Goal: Information Seeking & Learning: Learn about a topic

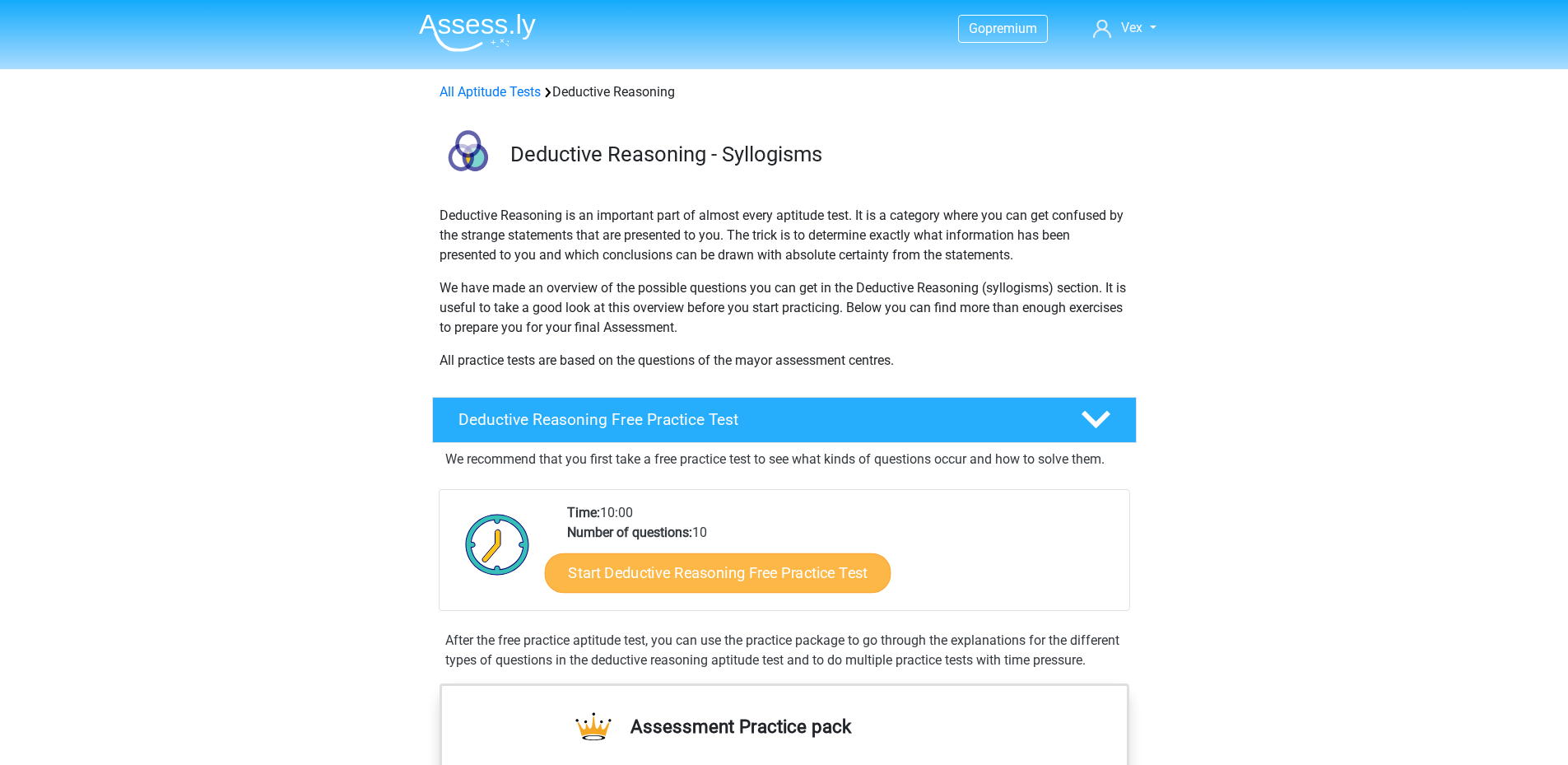
scroll to position [82, 0]
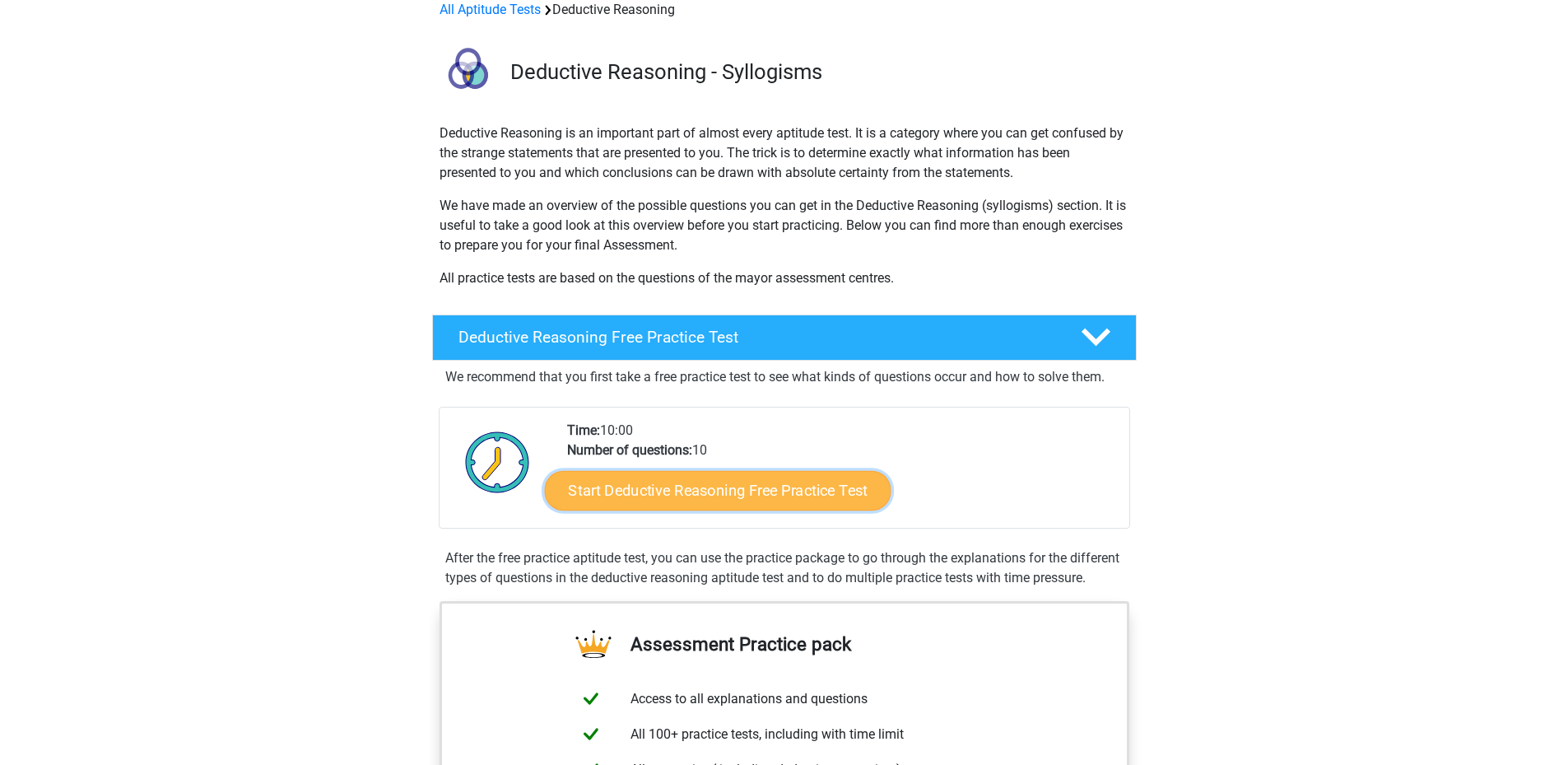
click at [813, 490] on link "Start Deductive Reasoning Free Practice Test" at bounding box center [717, 490] width 346 height 40
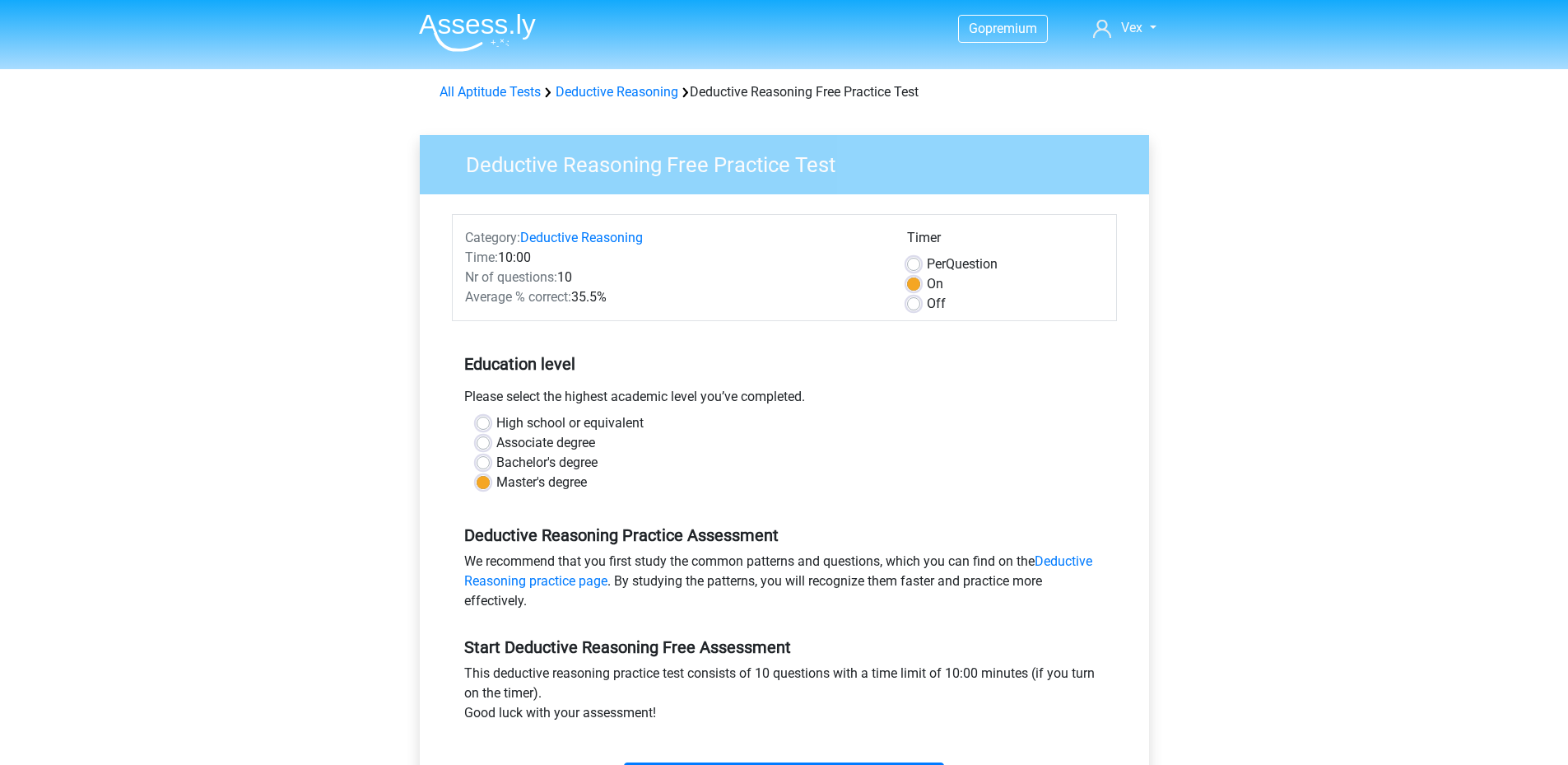
scroll to position [411, 0]
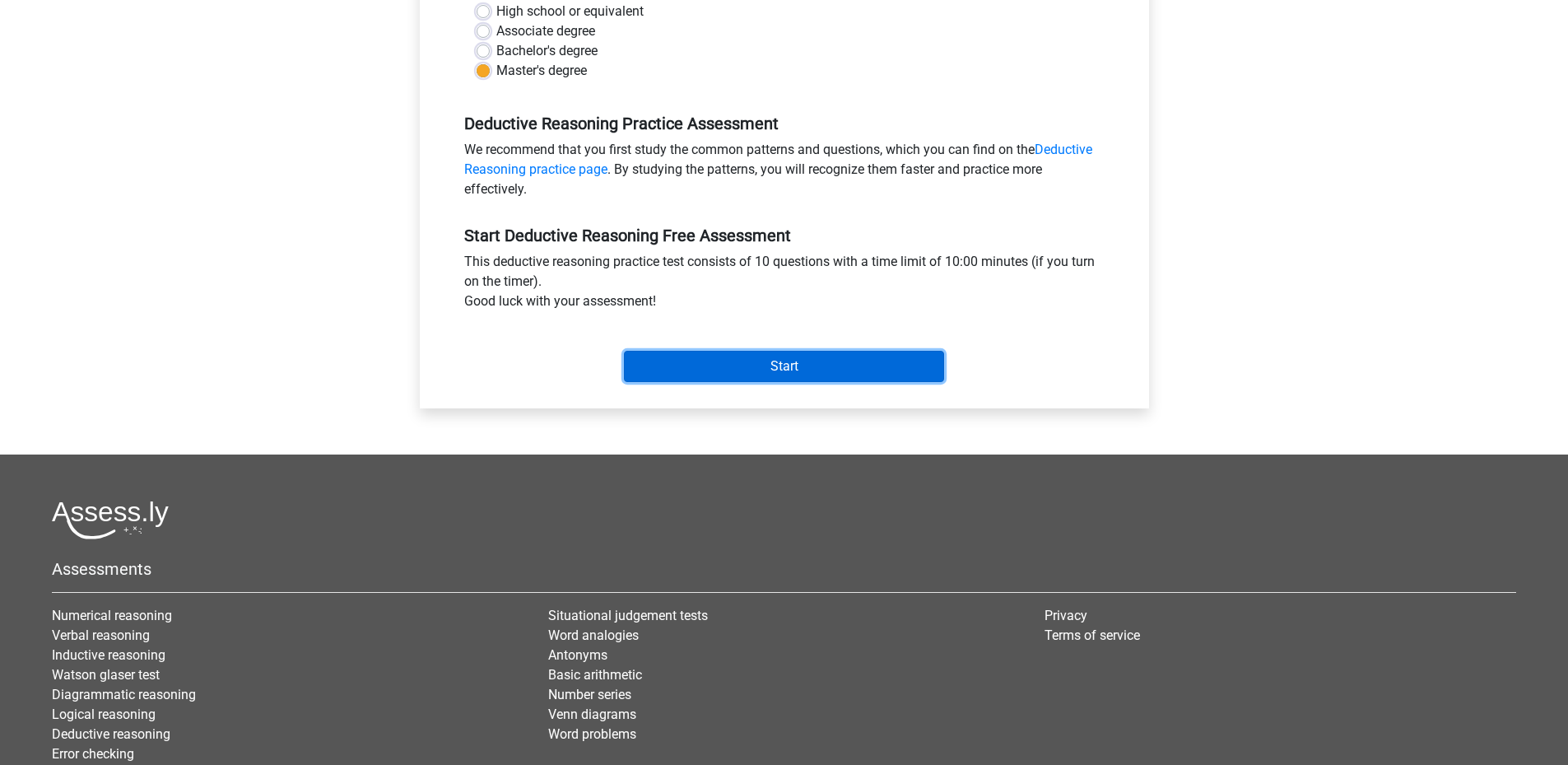
click at [784, 361] on input "Start" at bounding box center [784, 366] width 320 height 31
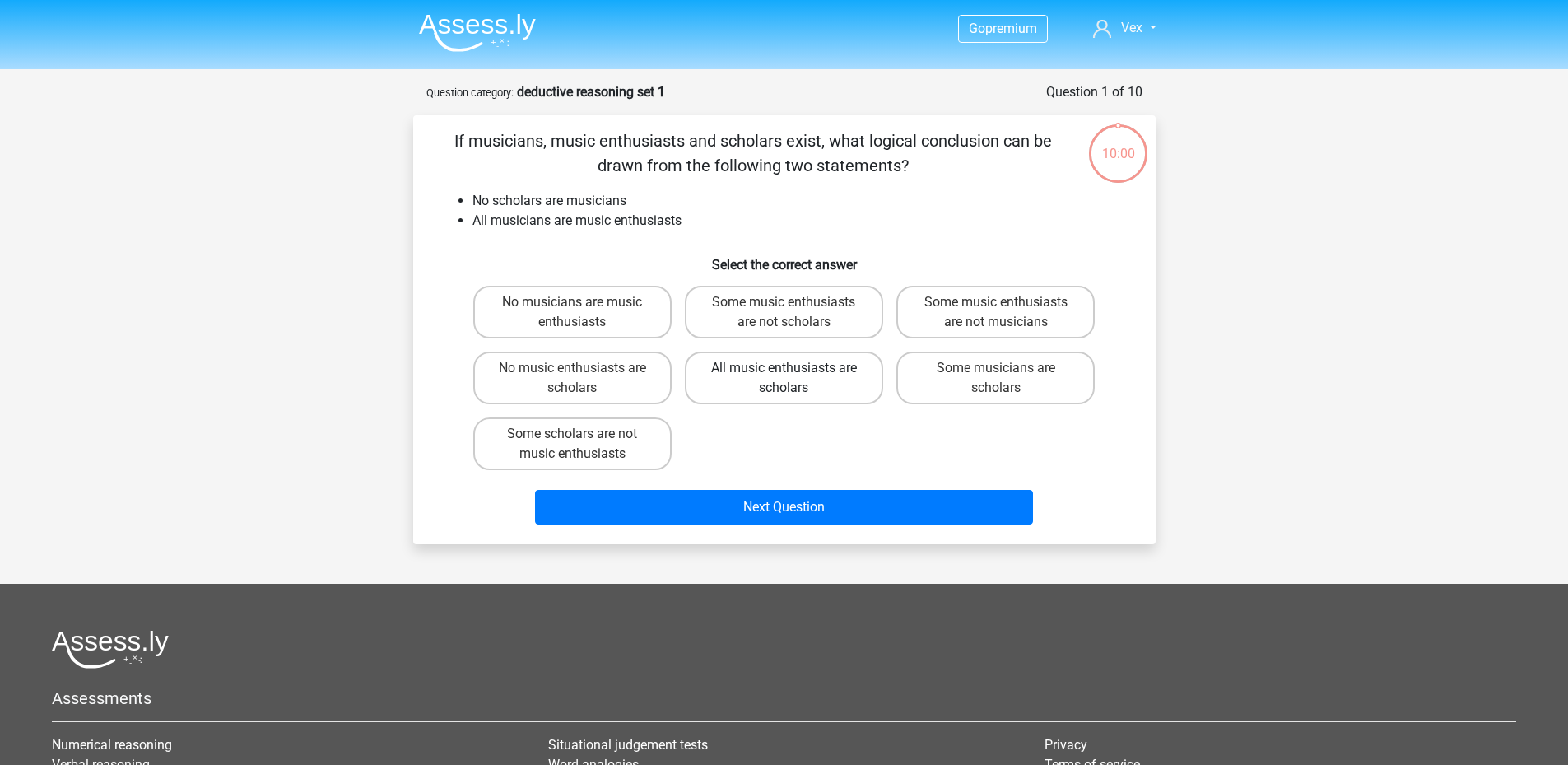
click at [784, 363] on label "All music enthusiasts are scholars" at bounding box center [784, 378] width 198 height 53
click at [784, 368] on input "All music enthusiasts are scholars" at bounding box center [788, 373] width 10 height 10
radio input "true"
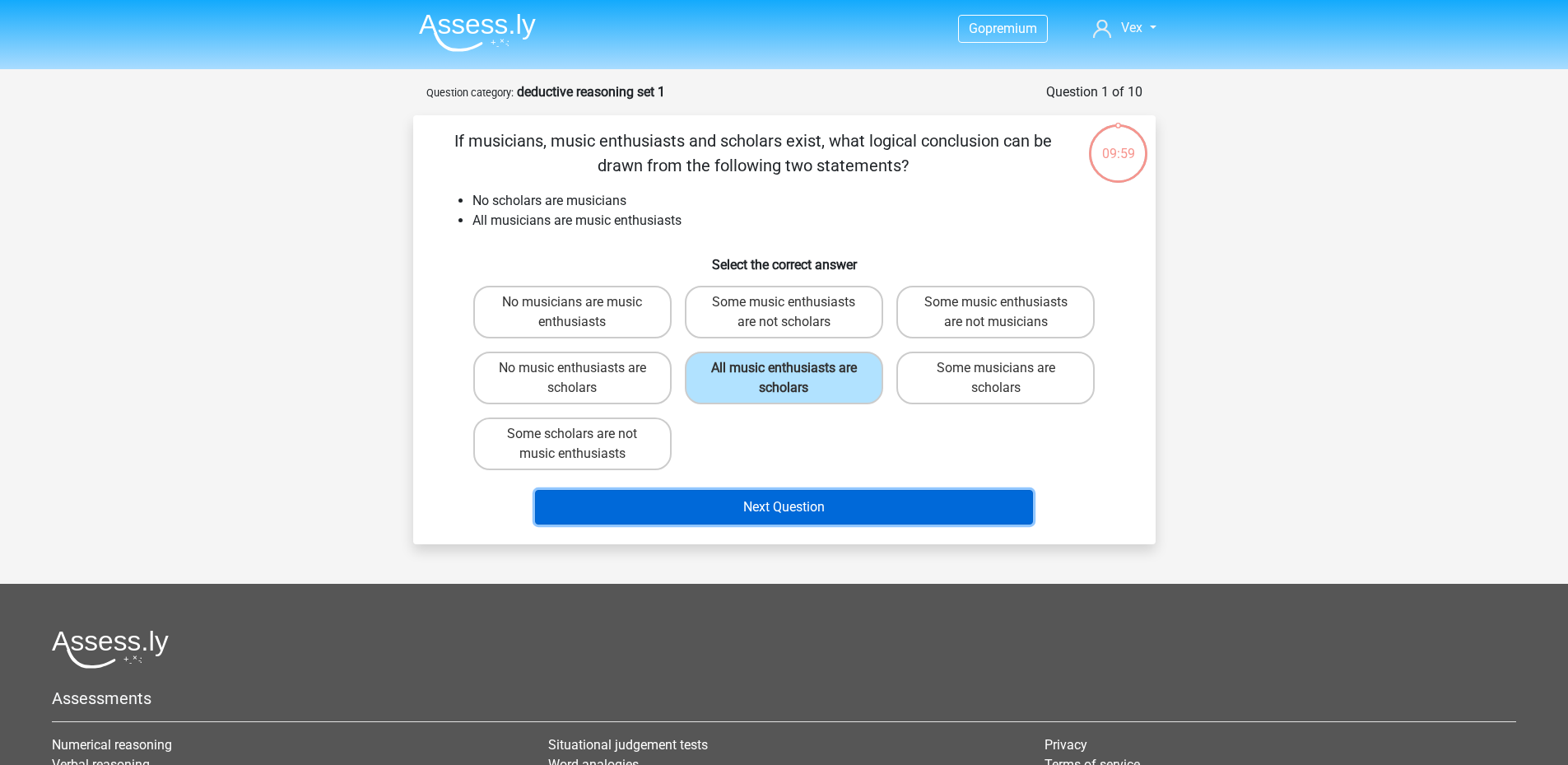
click at [823, 509] on button "Next Question" at bounding box center [784, 507] width 498 height 35
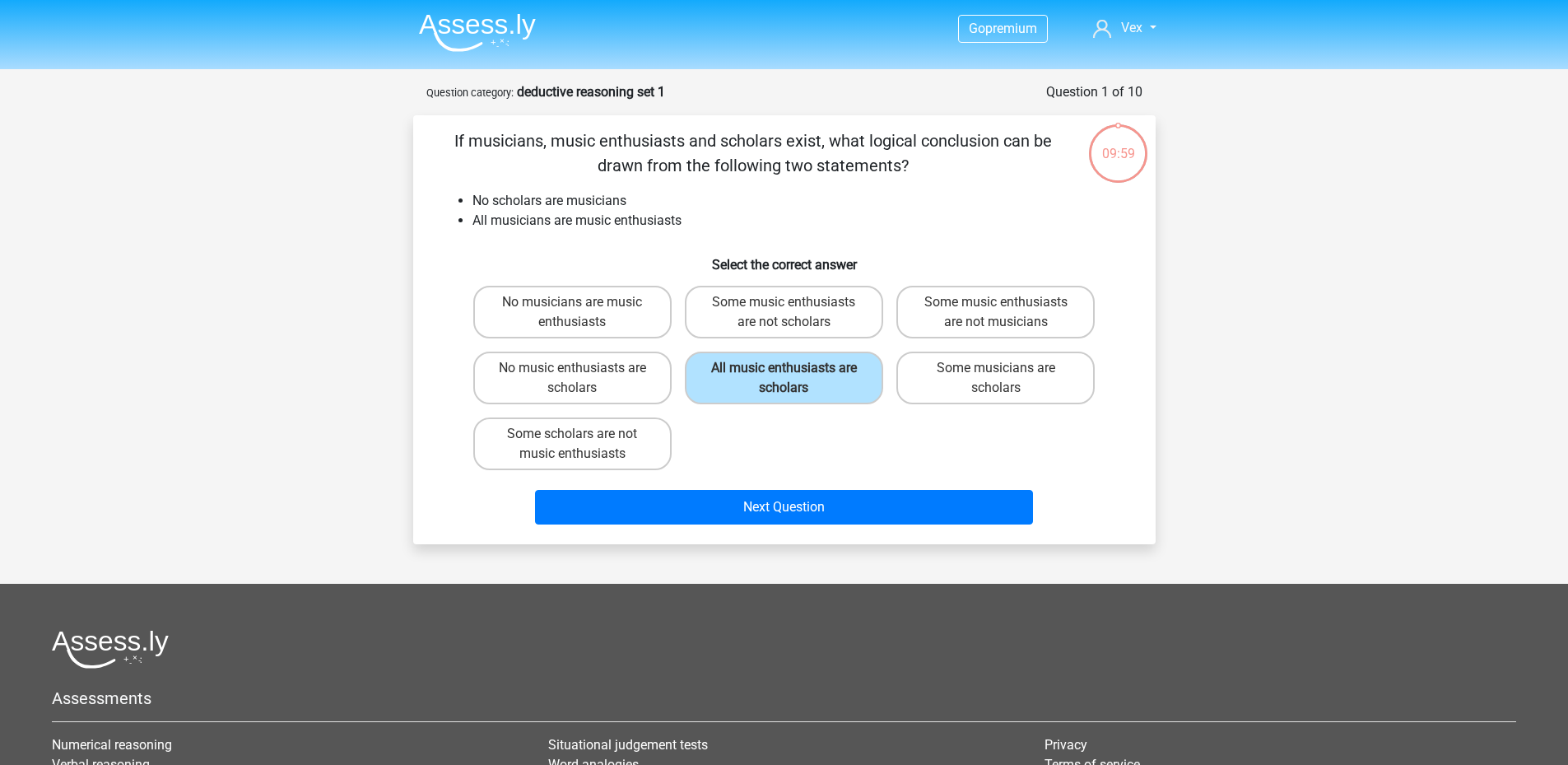
scroll to position [82, 0]
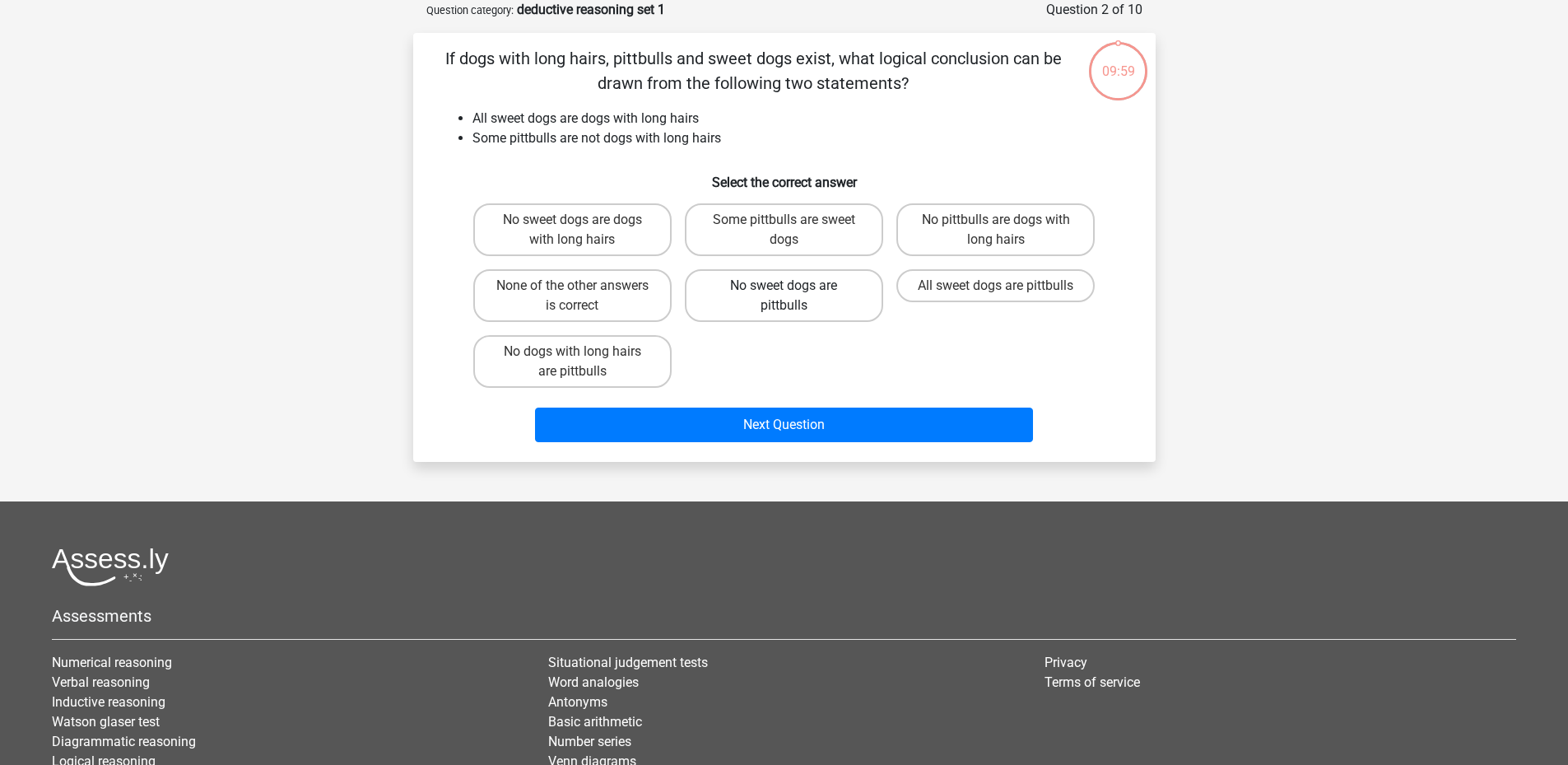
click at [773, 293] on label "No sweet dogs are pittbulls" at bounding box center [784, 295] width 198 height 53
click at [784, 293] on input "No sweet dogs are pittbulls" at bounding box center [788, 291] width 10 height 10
radio input "true"
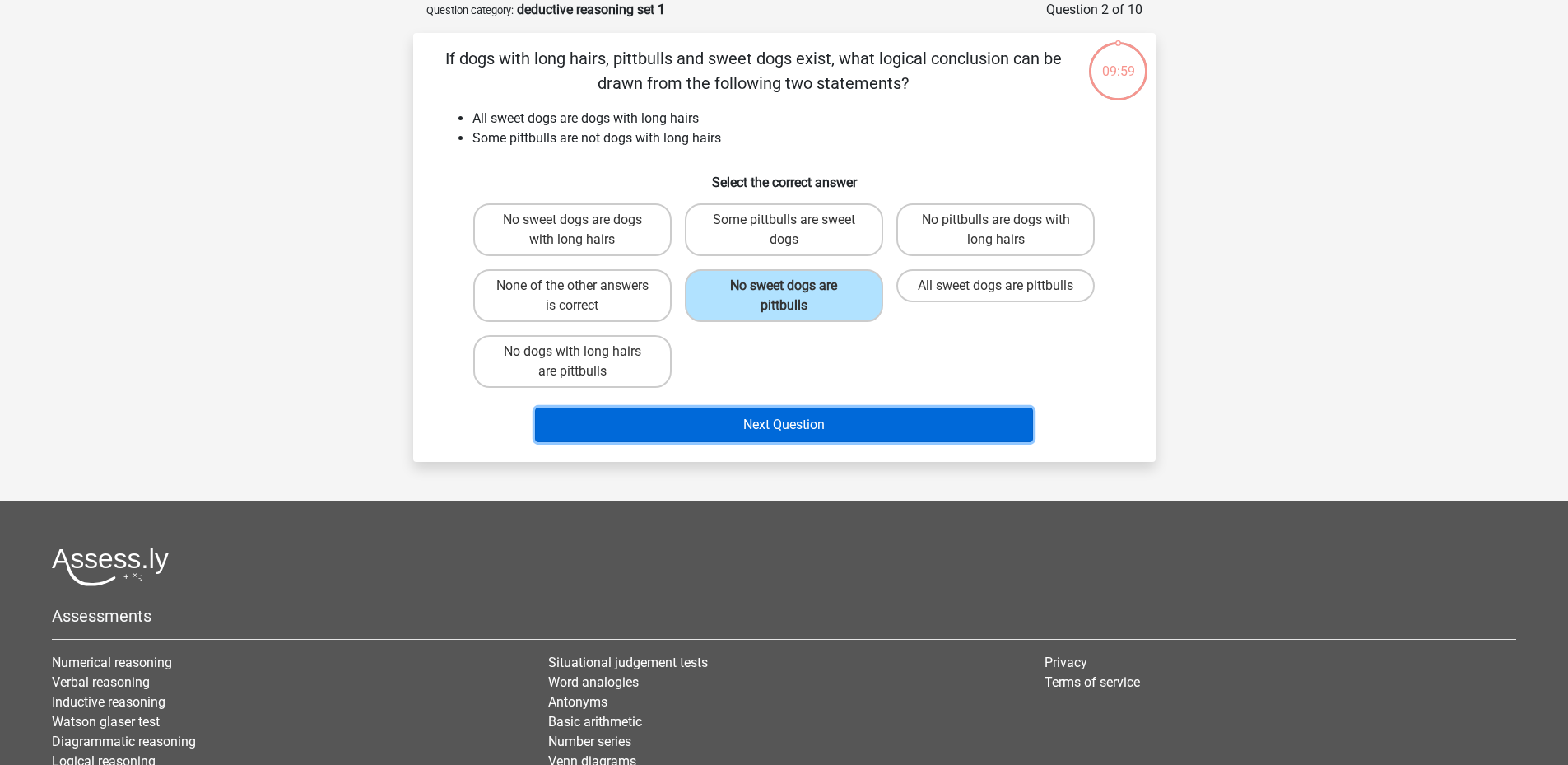
click at [819, 432] on button "Next Question" at bounding box center [784, 424] width 498 height 35
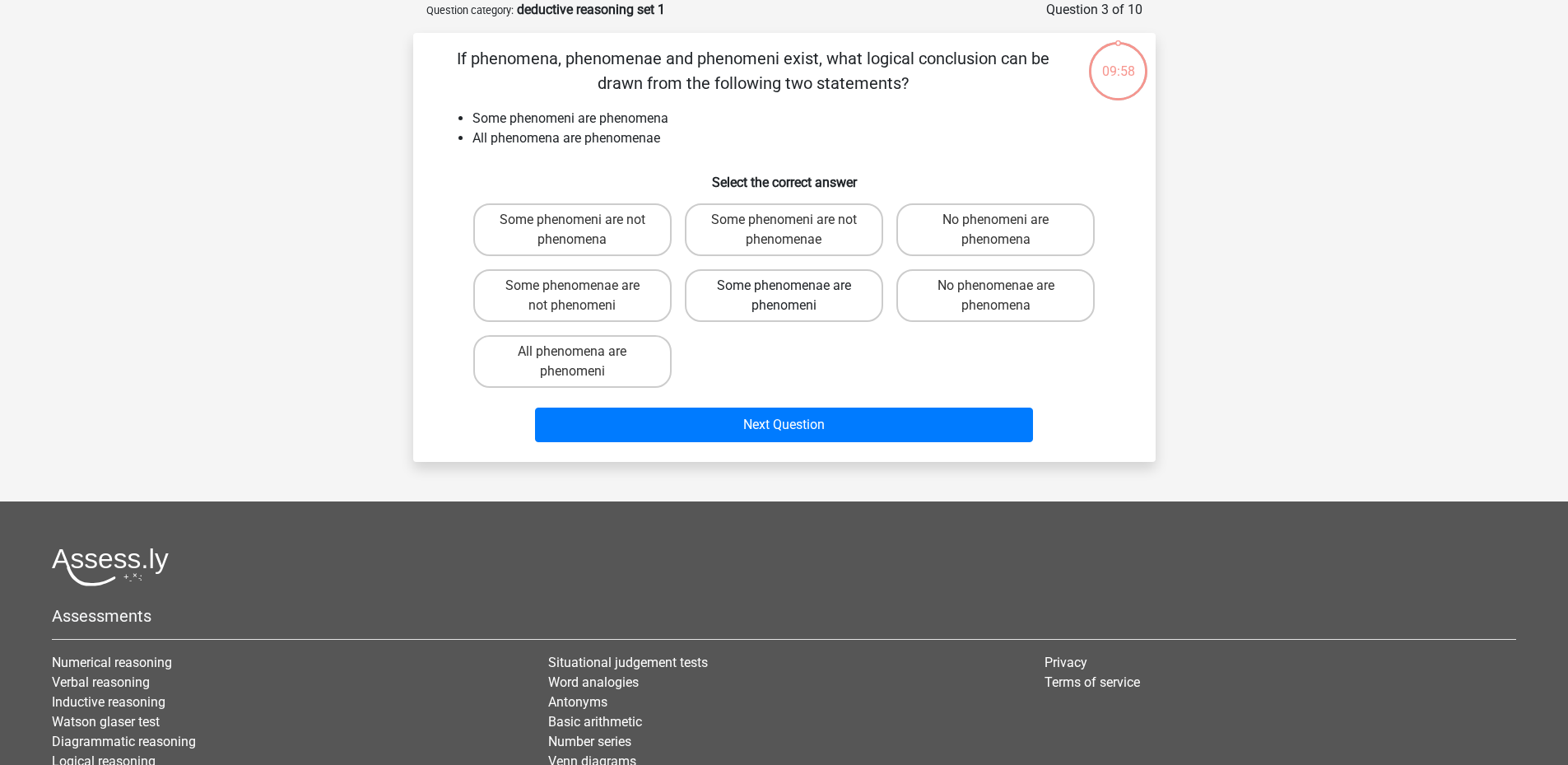
click at [797, 301] on label "Some phenomenae are phenomeni" at bounding box center [784, 295] width 198 height 53
click at [794, 296] on input "Some phenomenae are phenomeni" at bounding box center [788, 291] width 10 height 10
radio input "true"
click at [810, 353] on div "Some phenomeni are not phenomena Some phenomeni are not phenomenae No phenomeni…" at bounding box center [784, 295] width 635 height 198
click at [790, 303] on label "Some phenomenae are phenomeni" at bounding box center [784, 295] width 198 height 53
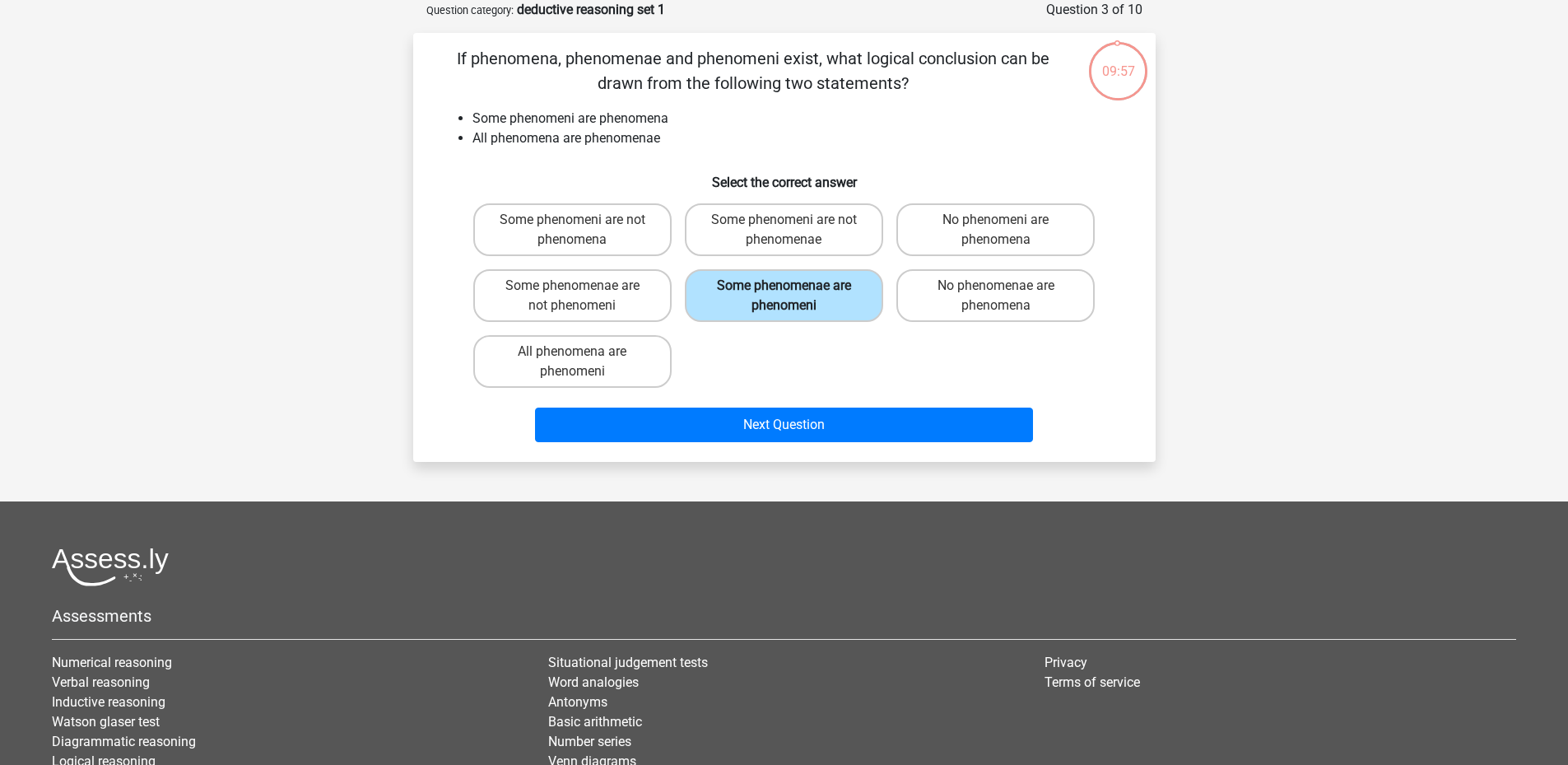
click at [790, 296] on input "Some phenomenae are phenomeni" at bounding box center [788, 291] width 10 height 10
click at [972, 292] on label "No phenomenae are phenomena" at bounding box center [995, 295] width 198 height 53
click at [996, 292] on input "No phenomenae are phenomena" at bounding box center [1001, 291] width 10 height 10
radio input "true"
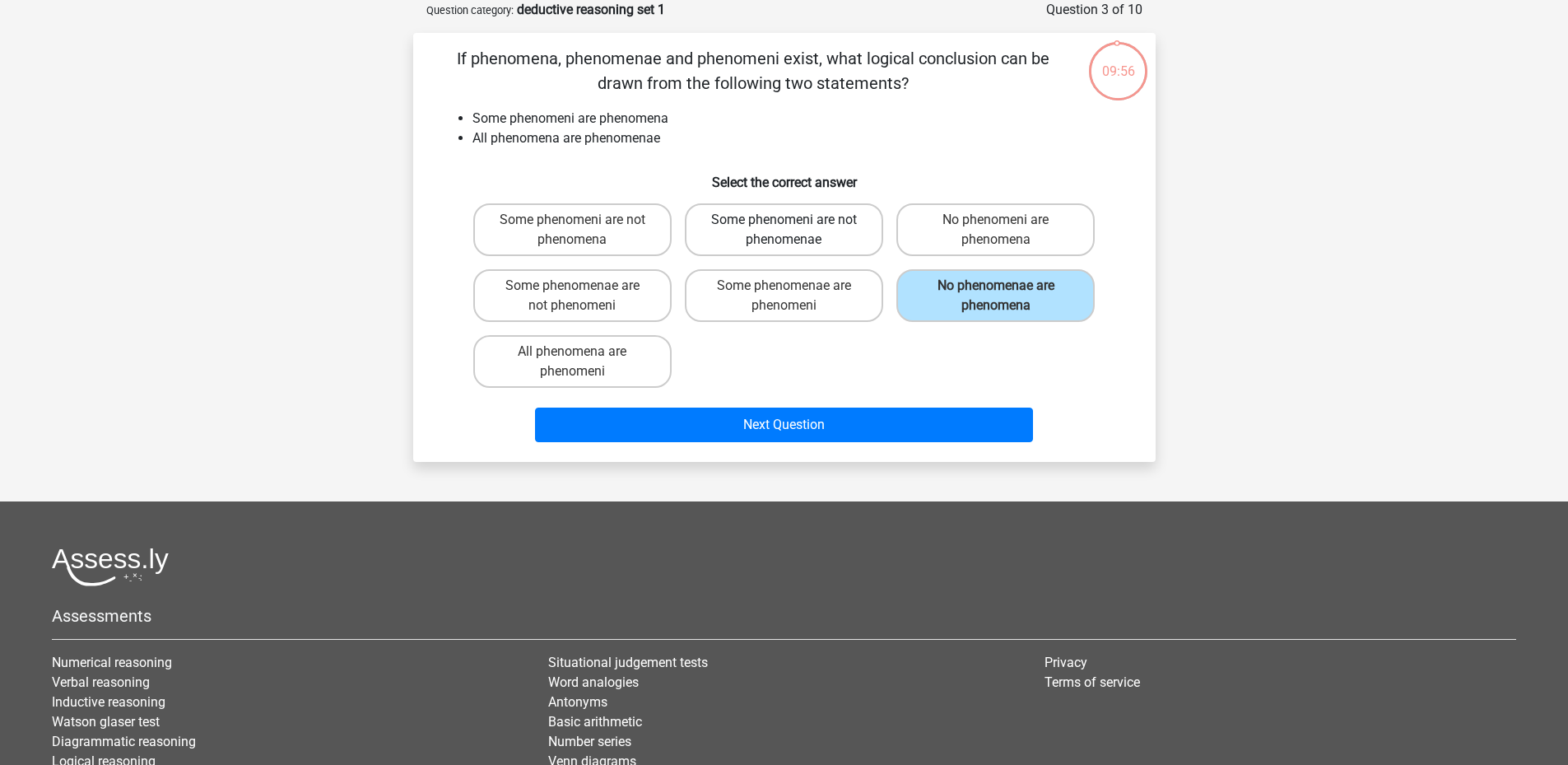
click at [852, 246] on label "Some phenomeni are not phenomenae" at bounding box center [784, 230] width 198 height 53
click at [794, 231] on input "Some phenomeni are not phenomenae" at bounding box center [788, 225] width 10 height 10
radio input "true"
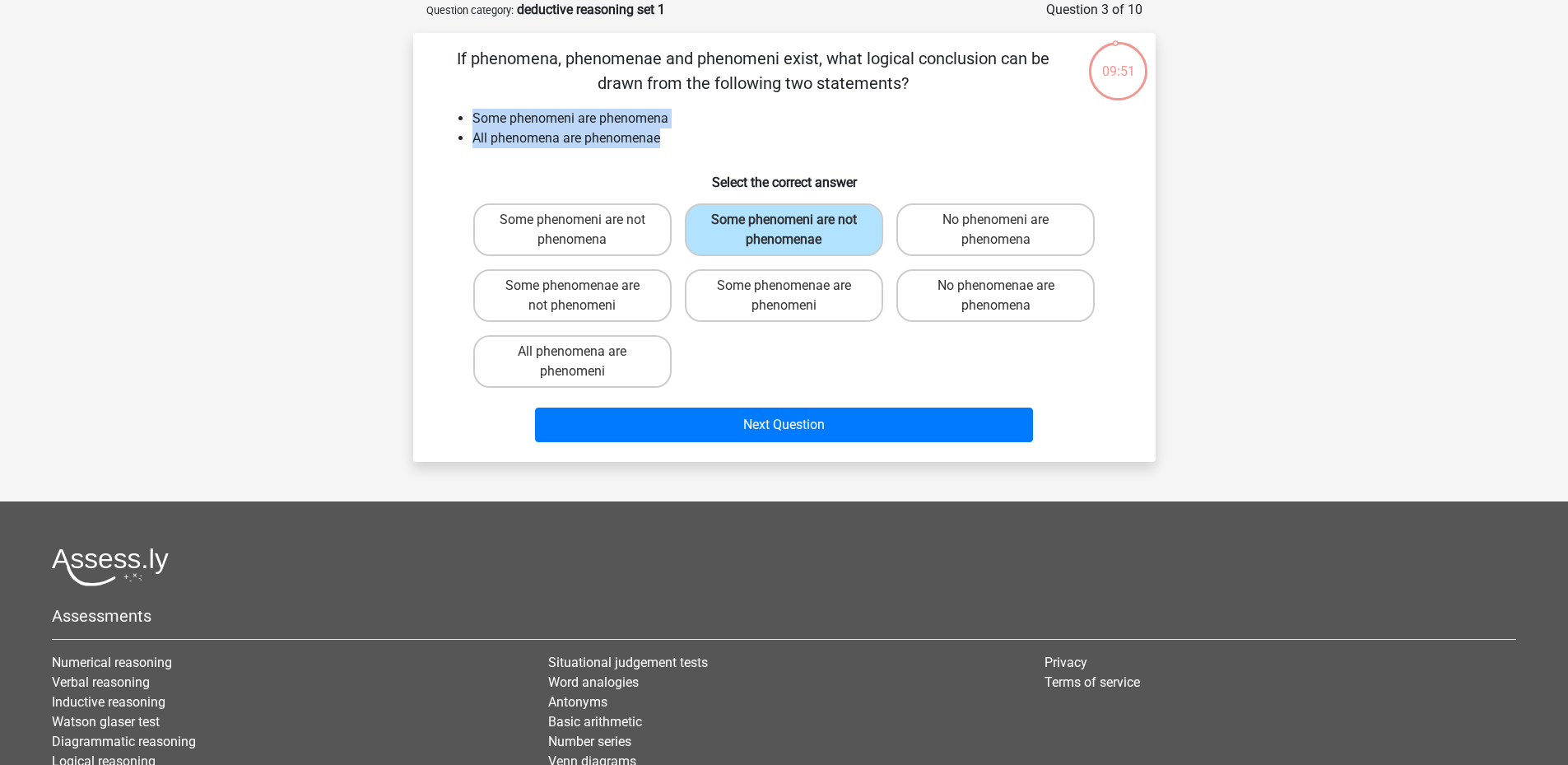
drag, startPoint x: 473, startPoint y: 115, endPoint x: 659, endPoint y: 136, distance: 187.2
click at [659, 136] on ul "Some phenomeni are phenomena All phenomena are phenomenae" at bounding box center [784, 128] width 689 height 40
copy ul "Some phenomeni are phenomena All phenomena are phenomenae"
click at [901, 161] on h6 "Select the correct answer" at bounding box center [784, 175] width 689 height 29
click at [789, 359] on div "Some phenomeni are not phenomena Some phenomeni are not phenomenae No phenomeni…" at bounding box center [784, 295] width 635 height 198
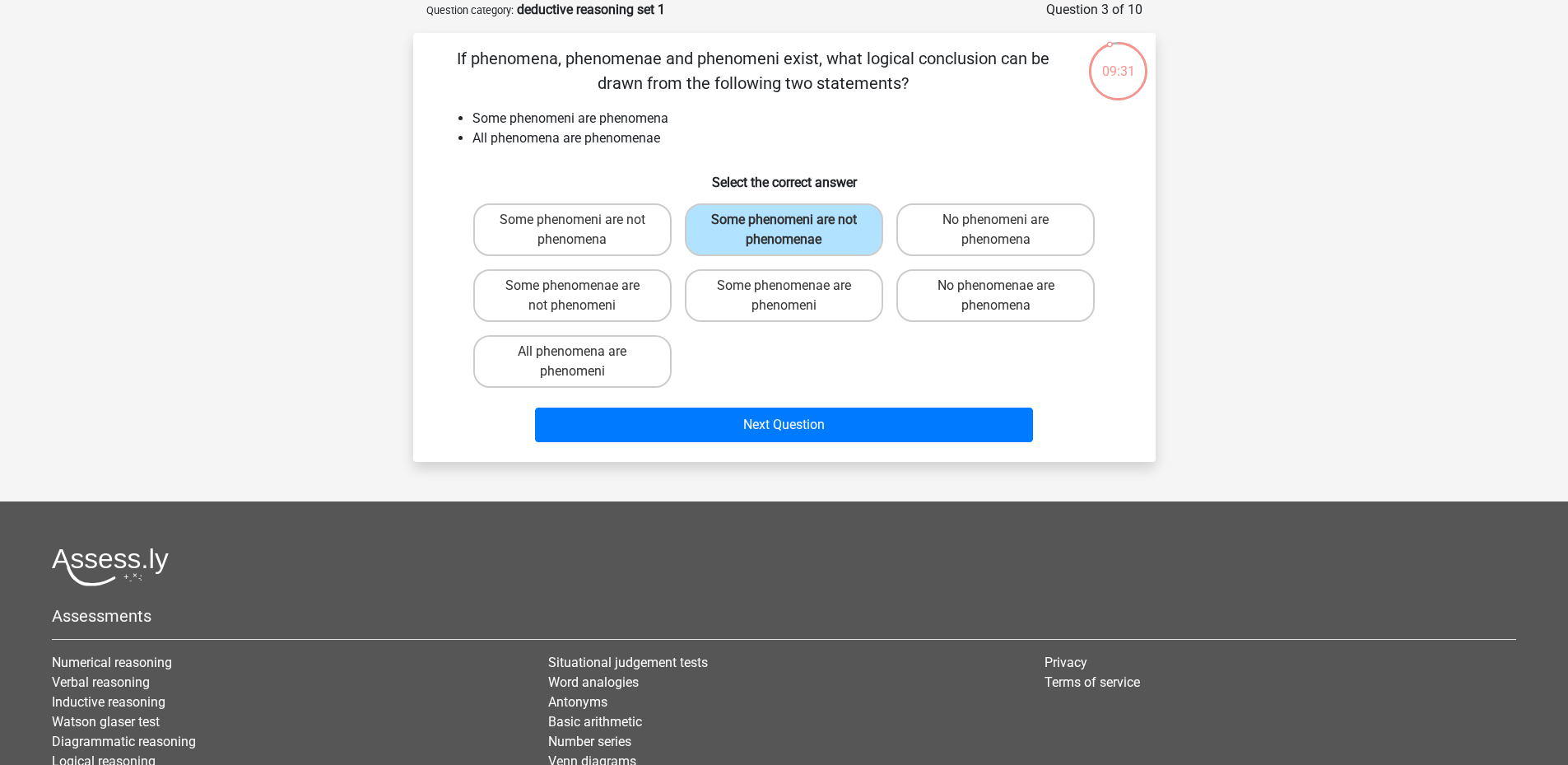
click at [779, 365] on div "Some phenomeni are not phenomena Some phenomeni are not phenomenae No phenomeni…" at bounding box center [784, 295] width 635 height 198
click at [819, 297] on label "Some phenomenae are phenomeni" at bounding box center [784, 295] width 198 height 53
click at [794, 296] on input "Some phenomenae are phenomeni" at bounding box center [788, 291] width 10 height 10
radio input "true"
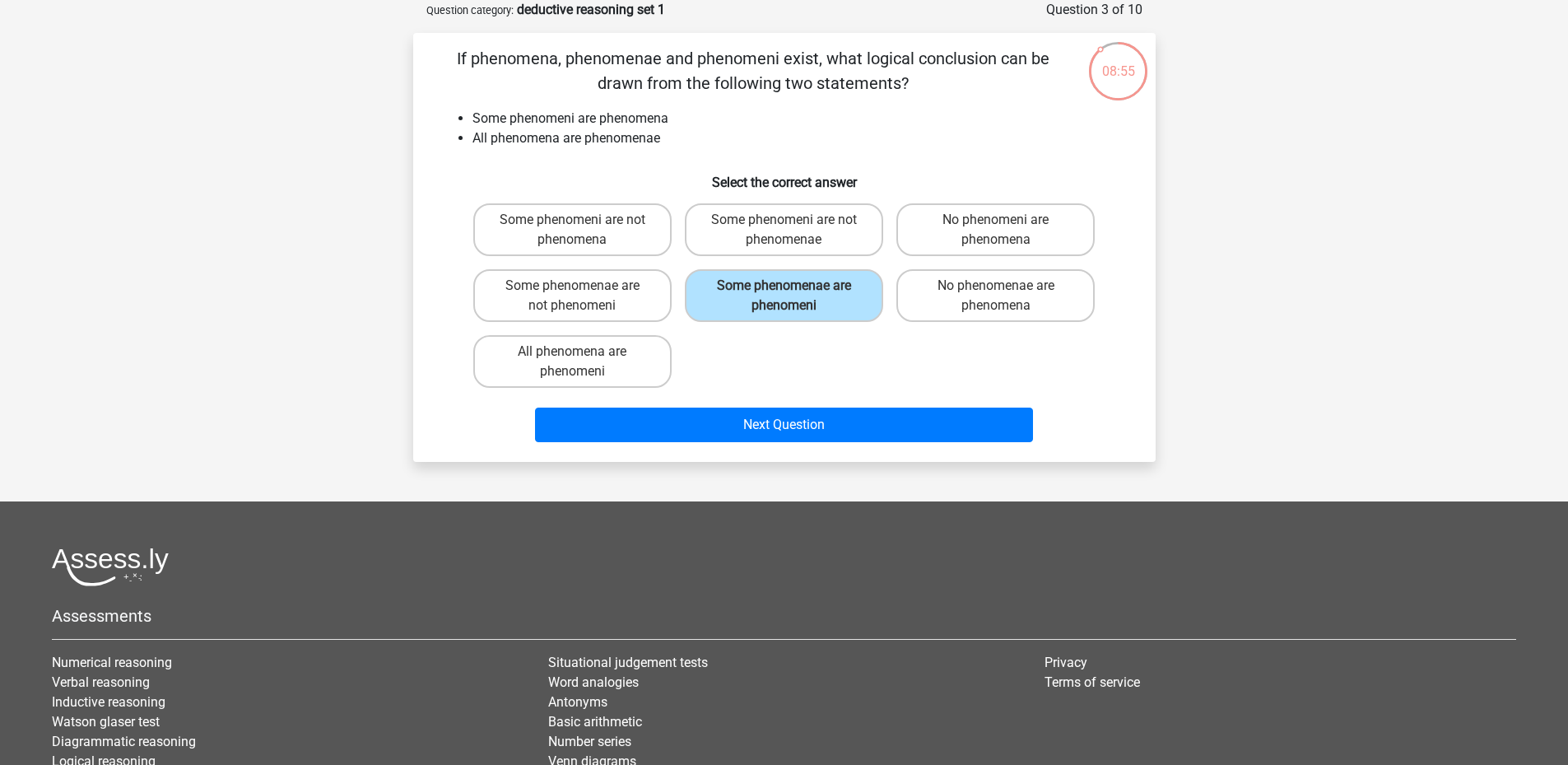
click at [1088, 359] on div "Some phenomeni are not phenomena Some phenomeni are not phenomenae No phenomeni…" at bounding box center [784, 295] width 635 height 198
click at [1101, 367] on div "Some phenomeni are not phenomena Some phenomeni are not phenomenae No phenomeni…" at bounding box center [784, 295] width 635 height 198
click at [1110, 365] on div "Some phenomeni are not phenomena Some phenomeni are not phenomenae No phenomeni…" at bounding box center [784, 295] width 689 height 198
click at [1123, 366] on div "Some phenomeni are not phenomena Some phenomeni are not phenomenae No phenomeni…" at bounding box center [784, 295] width 689 height 198
click at [991, 128] on li "Some phenomeni are phenomena" at bounding box center [800, 118] width 657 height 20
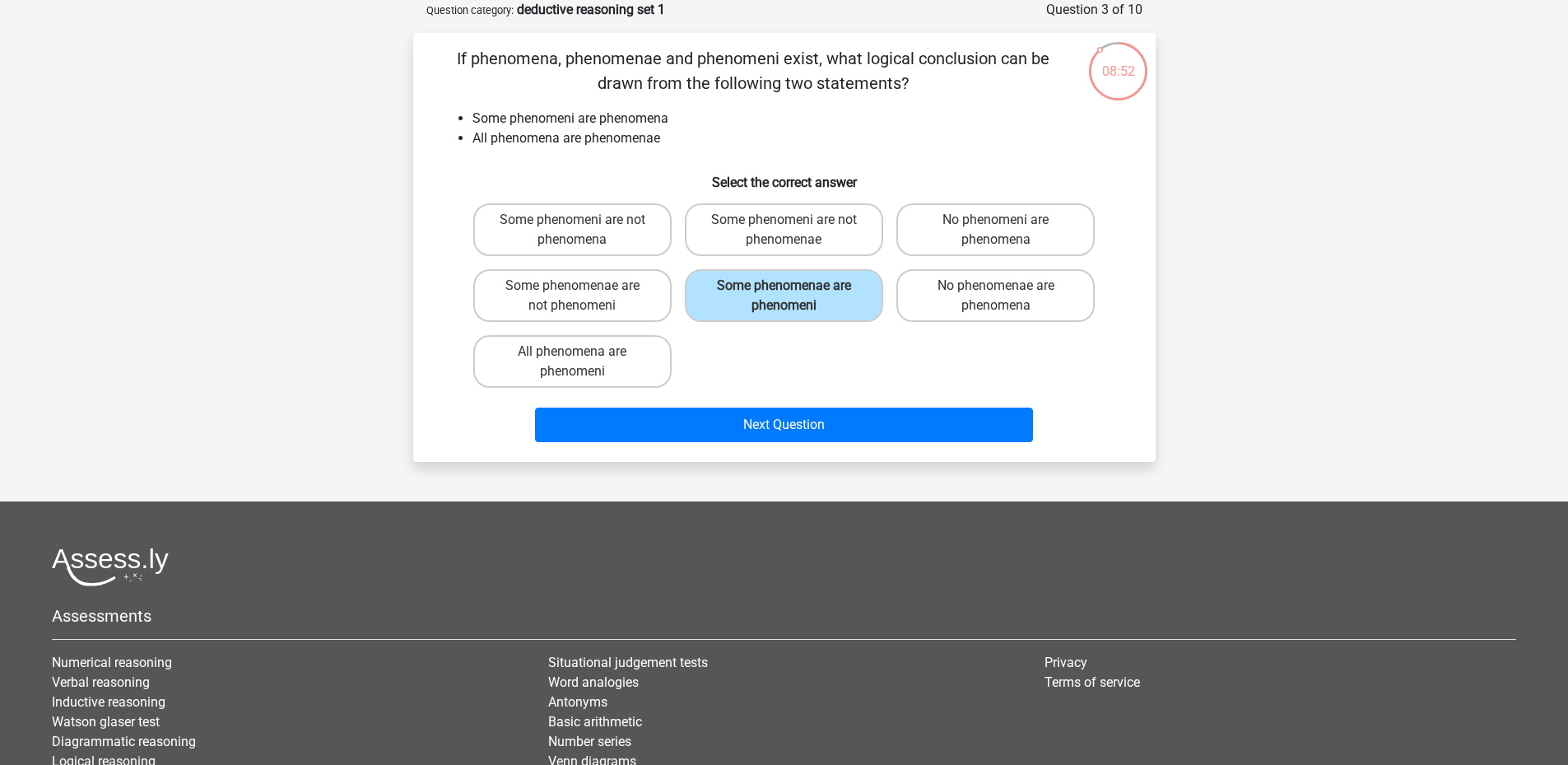
click at [1009, 130] on li "All phenomena are phenomenae" at bounding box center [800, 137] width 657 height 20
click at [988, 125] on li "Some phenomeni are phenomena" at bounding box center [800, 118] width 657 height 20
click at [997, 129] on li "All phenomena are phenomenae" at bounding box center [800, 137] width 657 height 20
click at [879, 354] on div "Some phenomeni are not phenomena Some phenomeni are not phenomenae No phenomeni…" at bounding box center [784, 295] width 635 height 198
